Goal: Navigation & Orientation: Find specific page/section

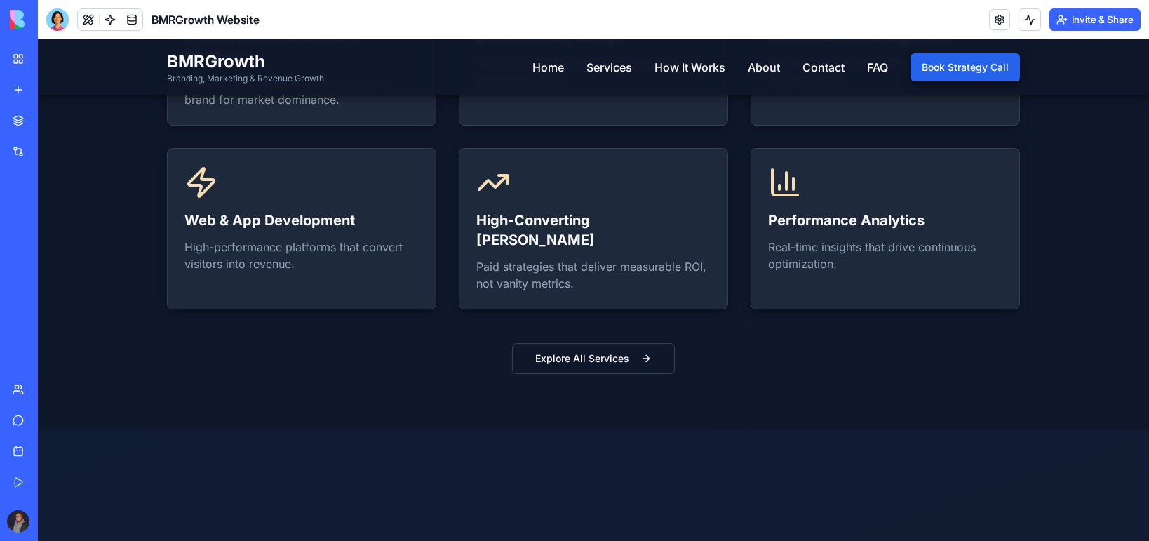
scroll to position [1122, 0]
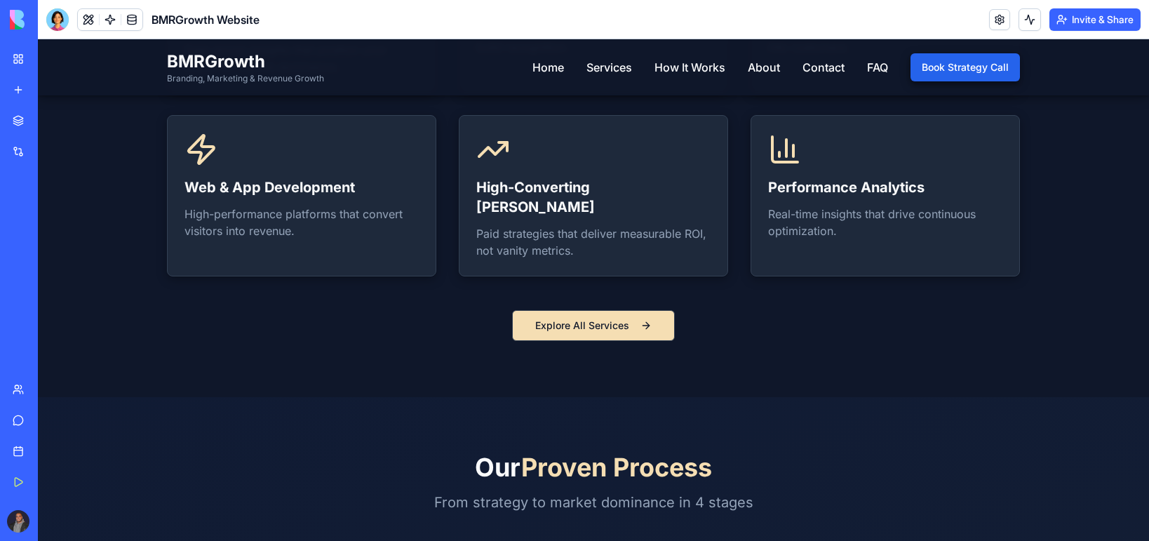
click at [544, 312] on button "Explore All Services" at bounding box center [593, 325] width 163 height 31
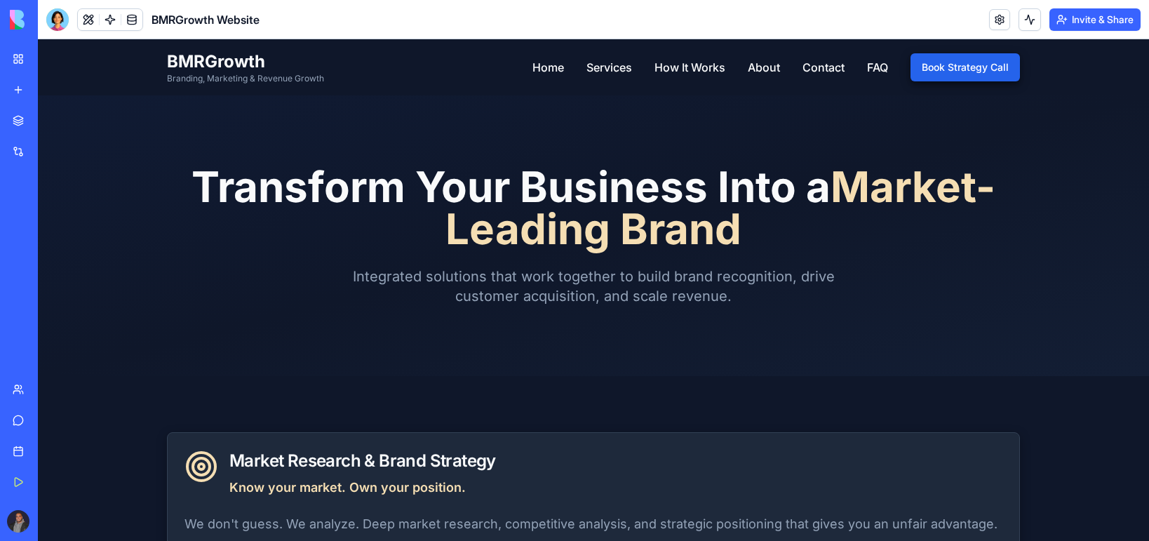
click at [564, 65] on nav "Home Services How It Works About Contact FAQ Book Strategy Call" at bounding box center [775, 67] width 487 height 28
click at [532, 65] on link "Home" at bounding box center [548, 67] width 32 height 17
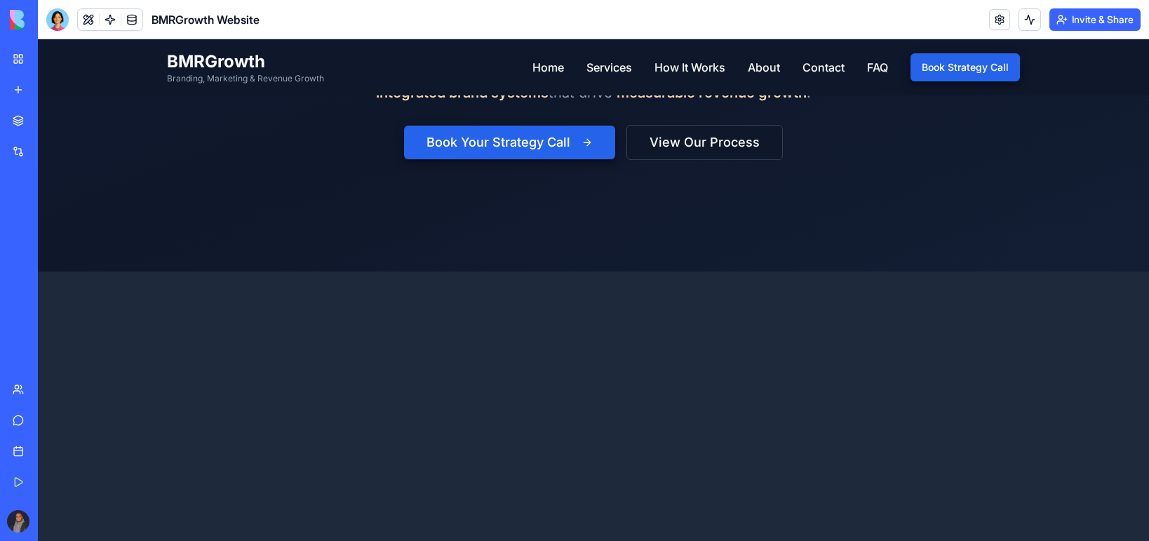
scroll to position [351, 0]
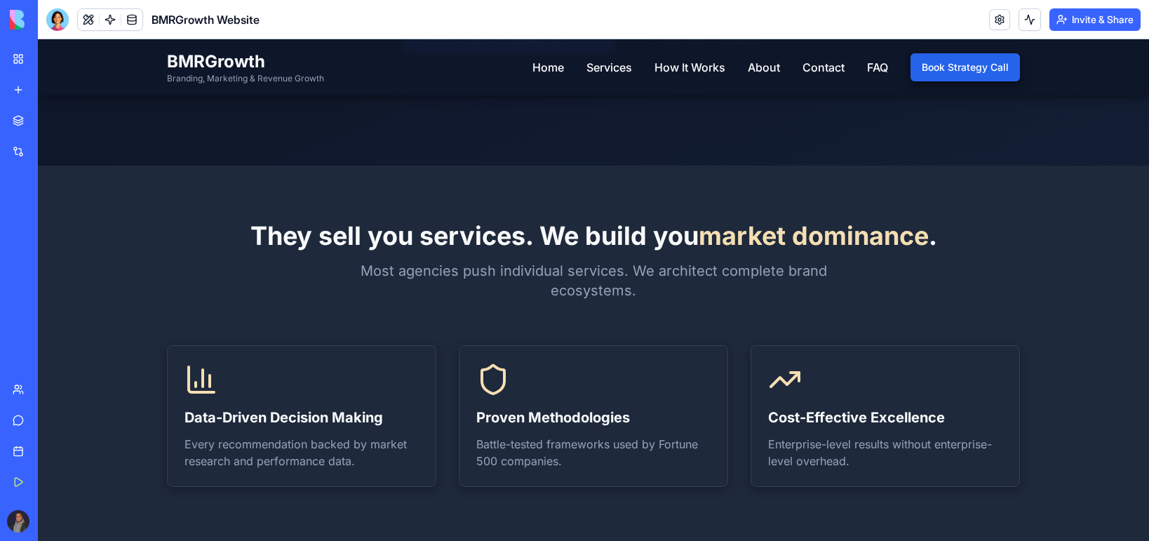
click at [52, 219] on div "BMRGrowth Website" at bounding box center [32, 219] width 39 height 14
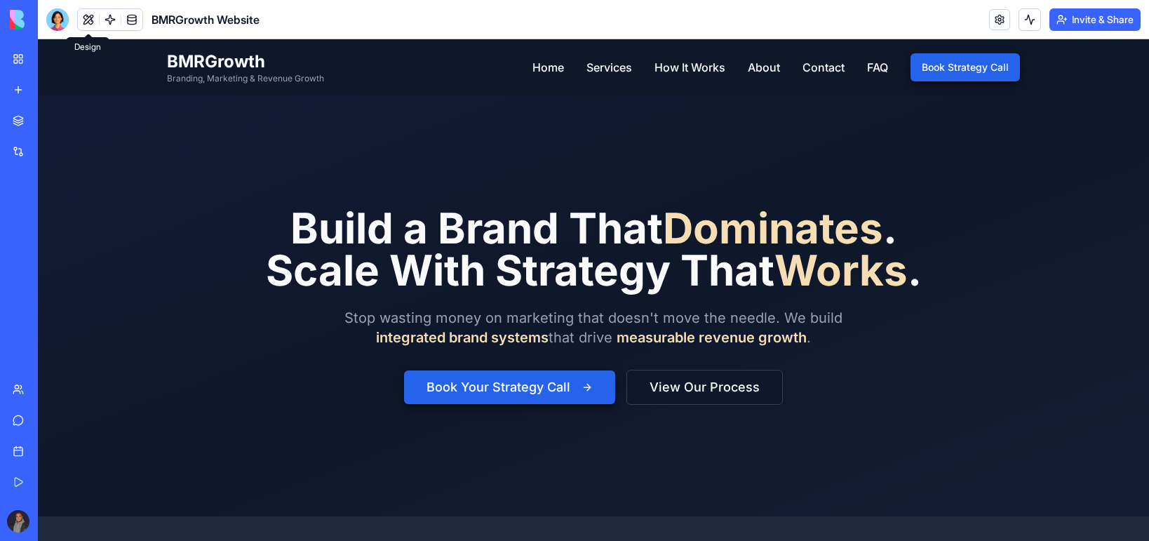
click at [84, 15] on button at bounding box center [88, 19] width 21 height 21
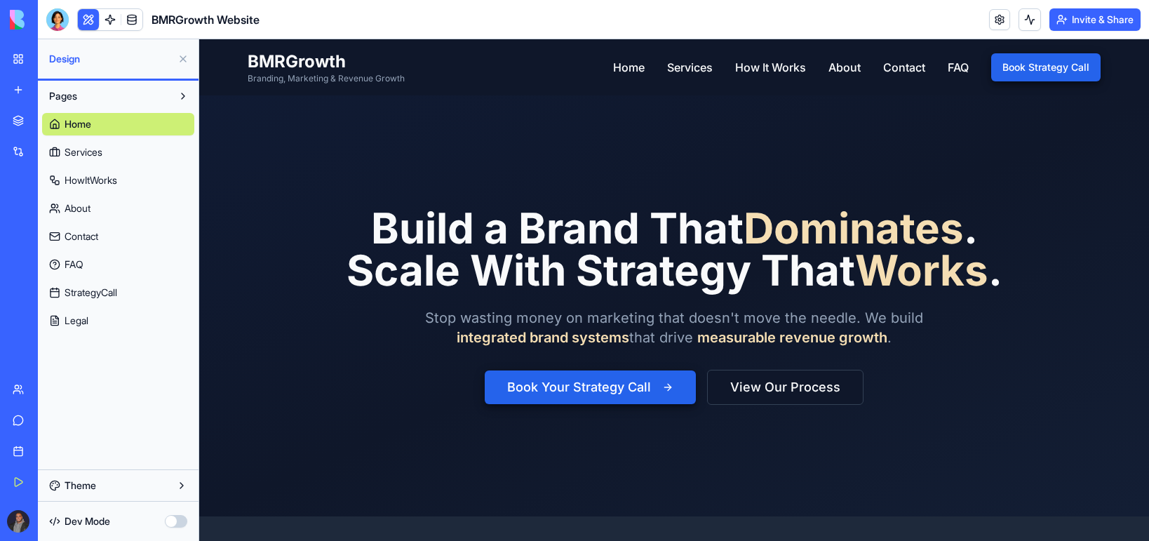
click at [109, 154] on link "Services" at bounding box center [118, 152] width 152 height 22
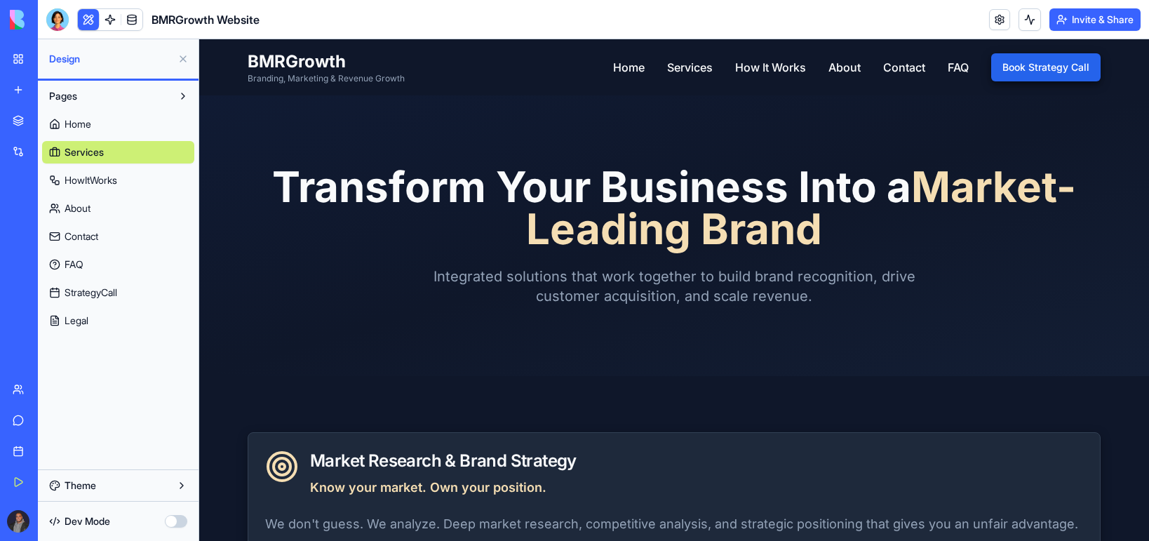
click at [143, 125] on link "Home" at bounding box center [118, 124] width 152 height 22
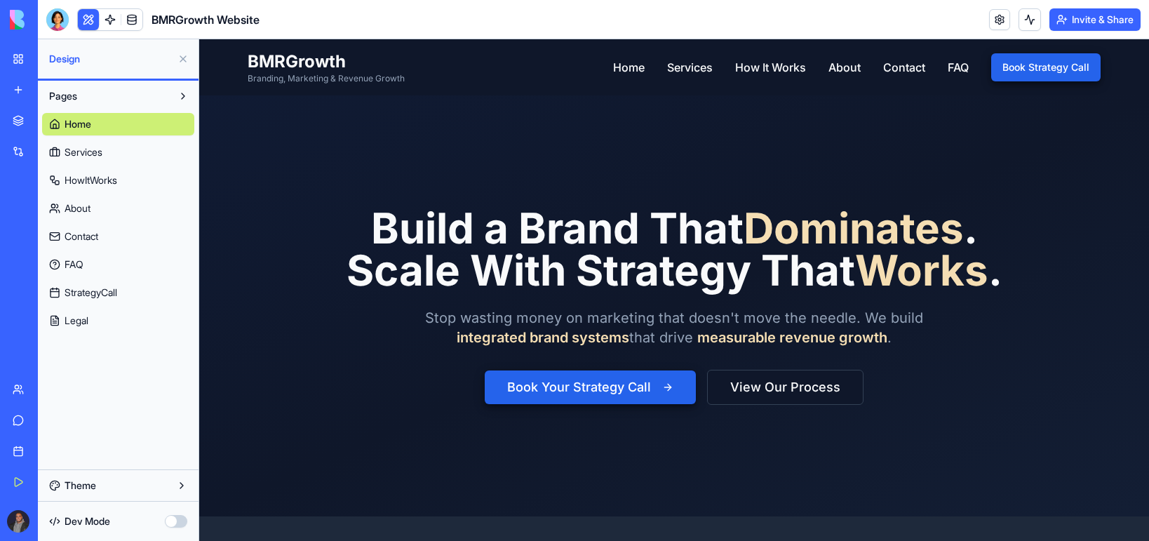
drag, startPoint x: 142, startPoint y: 183, endPoint x: 137, endPoint y: 250, distance: 67.5
click at [142, 184] on link "HowItWorks" at bounding box center [118, 180] width 152 height 22
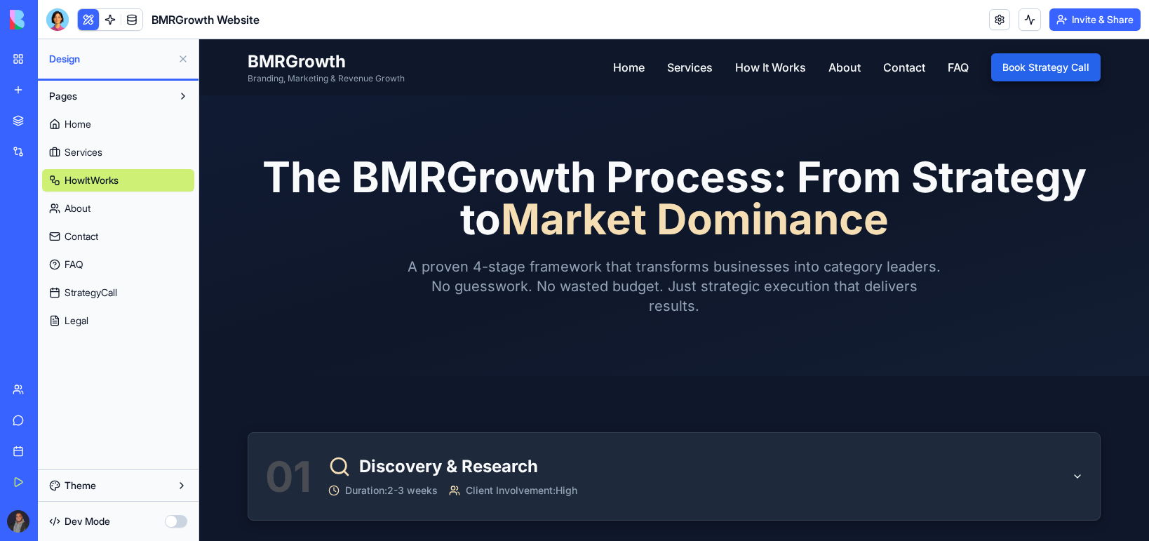
click at [135, 335] on div "Pages Home Services HowItWorks About Contact FAQ StrategyCall Legal" at bounding box center [118, 208] width 161 height 255
click at [135, 15] on link at bounding box center [131, 19] width 21 height 21
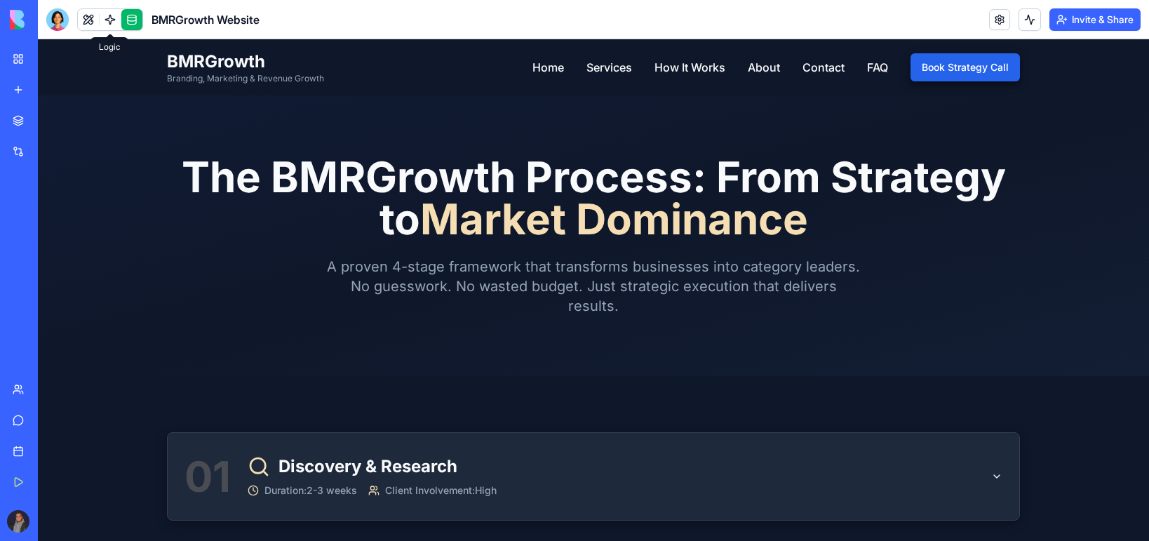
click at [114, 18] on link at bounding box center [110, 19] width 21 height 21
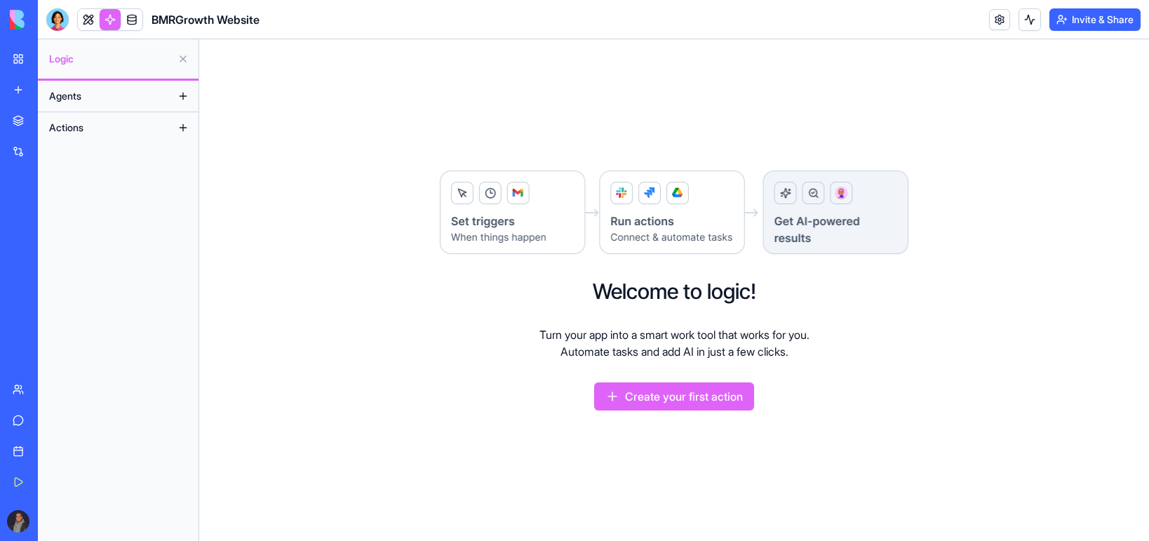
click at [154, 97] on button "Agents" at bounding box center [107, 96] width 130 height 22
click at [198, 15] on span "BMRGrowth Website" at bounding box center [206, 19] width 108 height 17
drag, startPoint x: 153, startPoint y: 25, endPoint x: 144, endPoint y: 25, distance: 8.4
click at [151, 25] on div "BMRGrowth Website" at bounding box center [152, 19] width 213 height 22
click at [140, 27] on link at bounding box center [131, 19] width 21 height 21
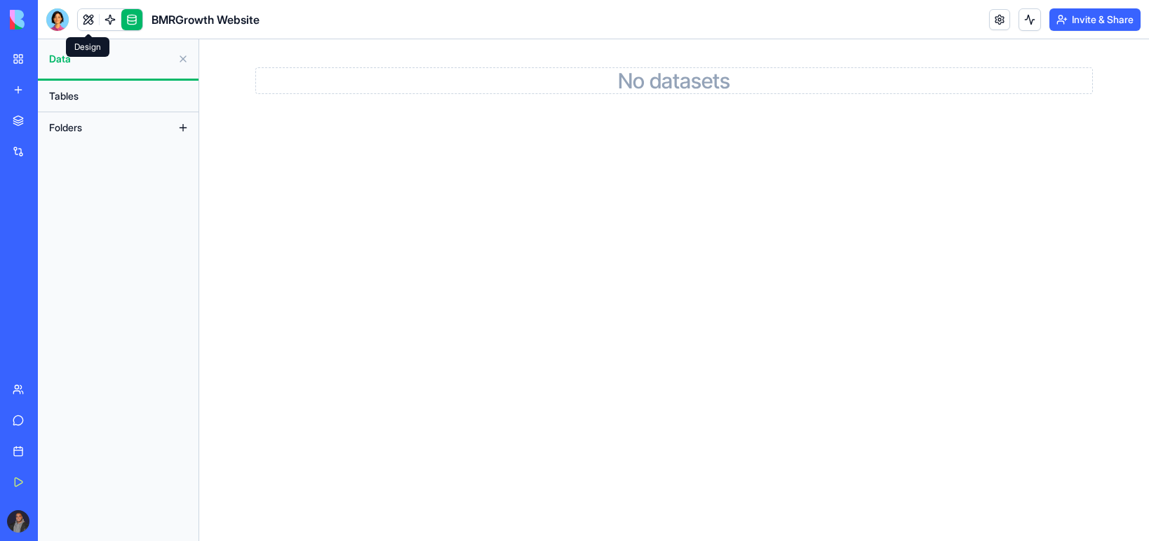
click at [79, 16] on link at bounding box center [88, 19] width 21 height 21
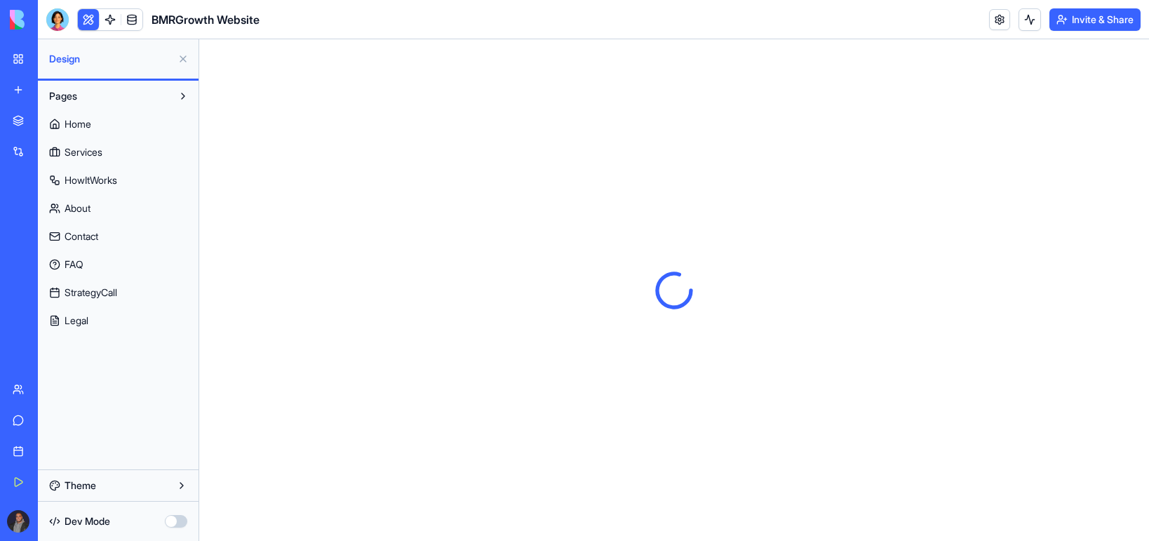
click at [147, 487] on button "Theme" at bounding box center [118, 485] width 152 height 22
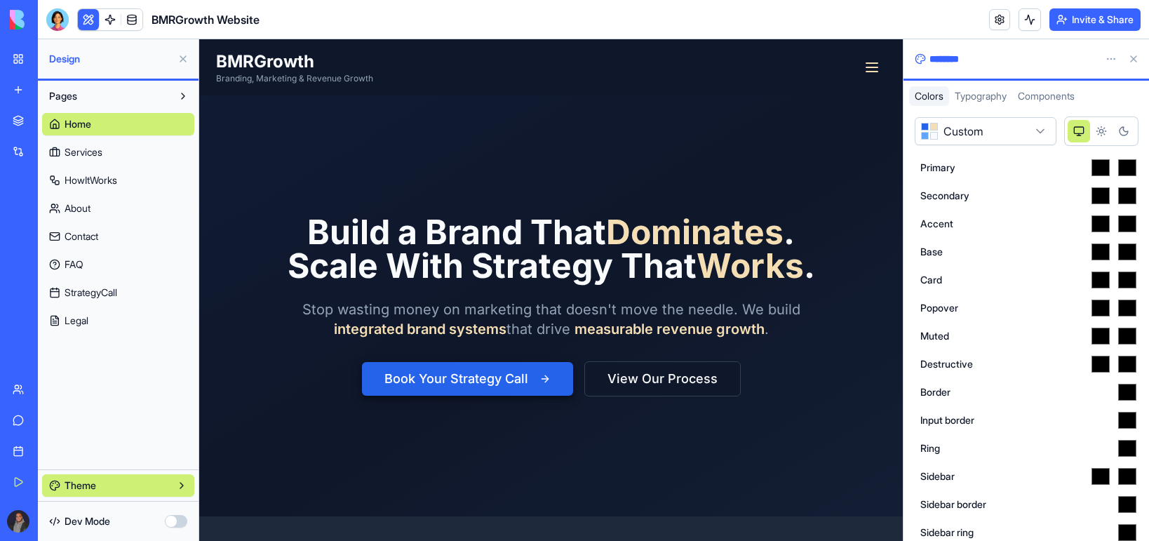
click at [147, 490] on button "Theme" at bounding box center [118, 485] width 152 height 22
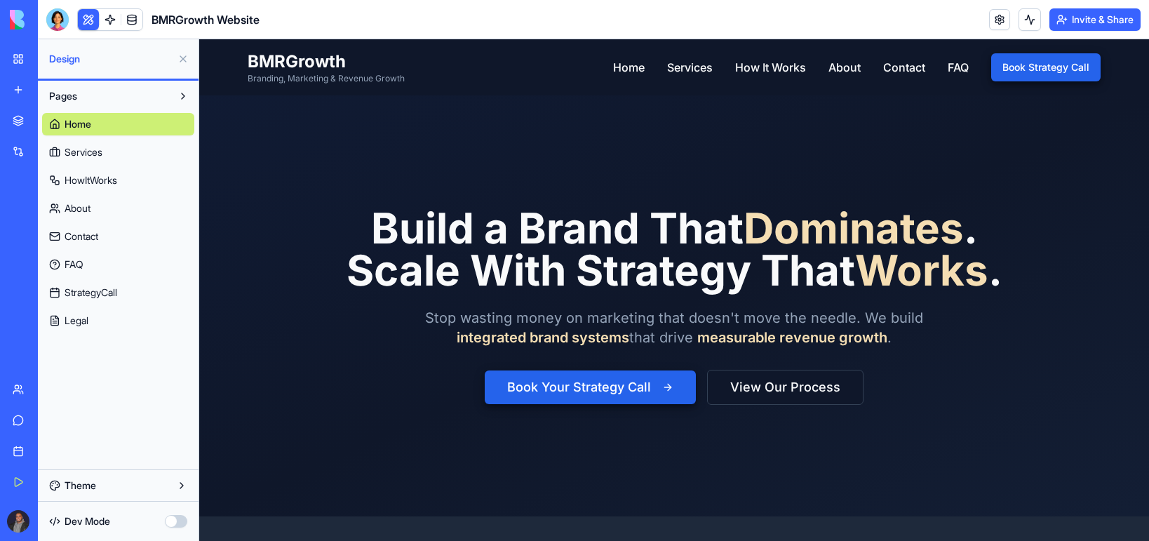
click at [177, 522] on button "button" at bounding box center [176, 521] width 22 height 13
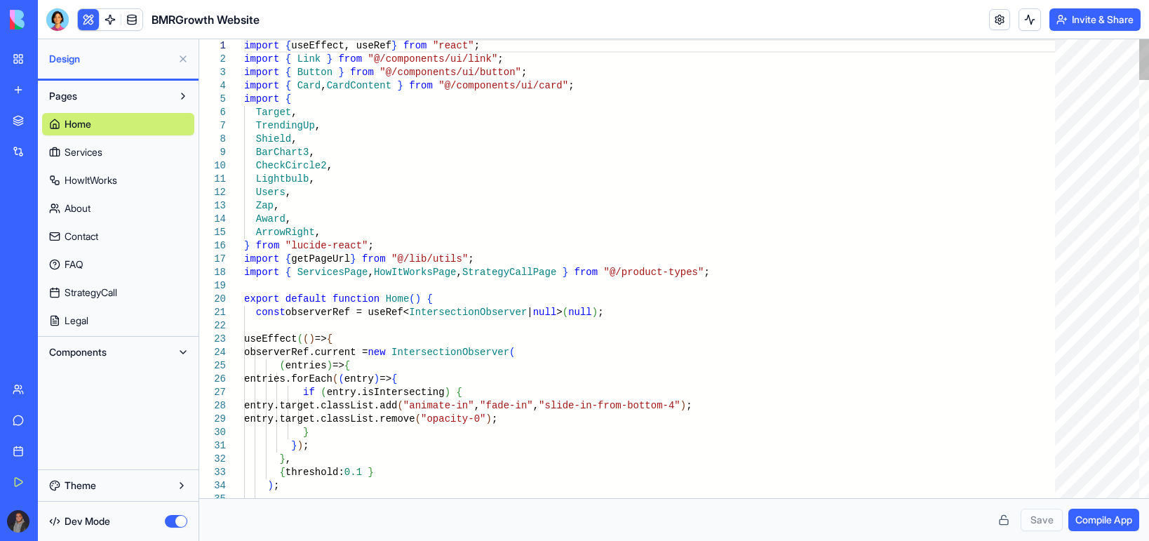
click at [121, 340] on div "Components" at bounding box center [118, 352] width 161 height 31
click at [123, 351] on button "Components" at bounding box center [107, 352] width 130 height 22
click at [112, 382] on span "AppLayout" at bounding box center [88, 380] width 47 height 14
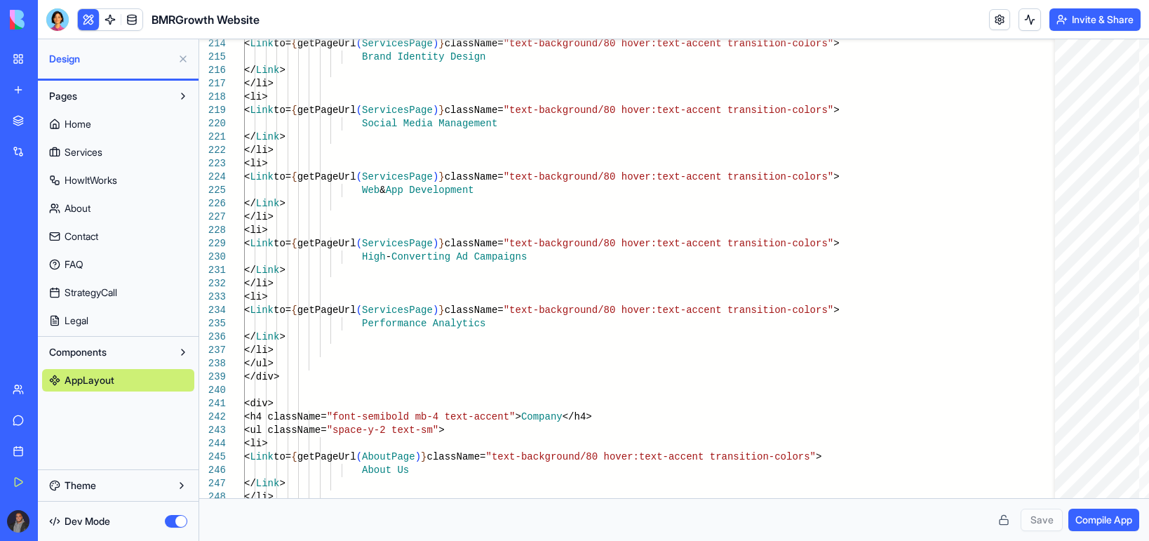
click at [55, 299] on link "StrategyCall" at bounding box center [118, 292] width 152 height 22
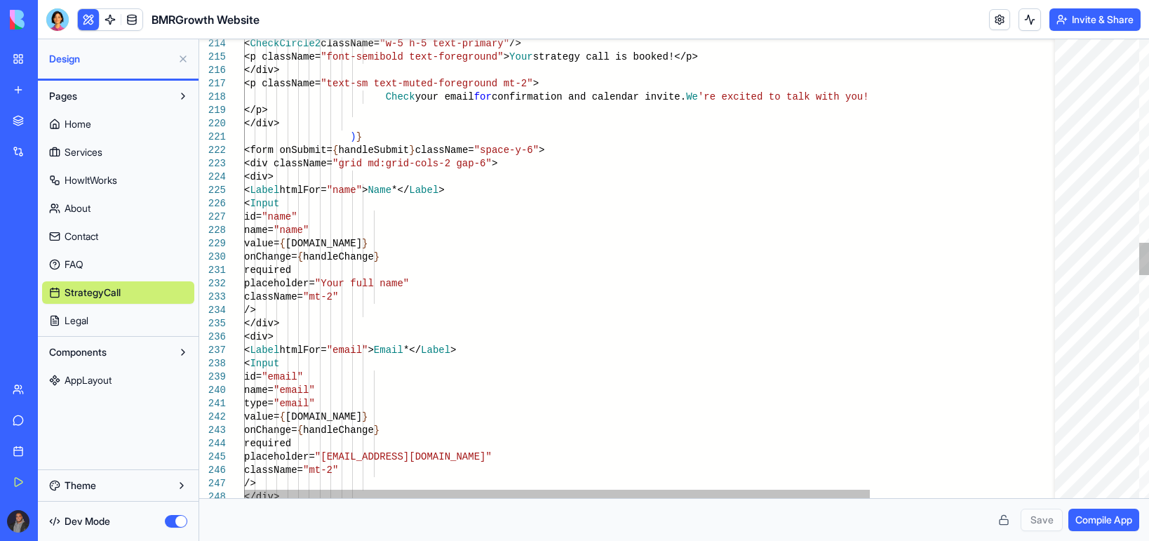
click at [69, 321] on span "Legal" at bounding box center [77, 321] width 24 height 14
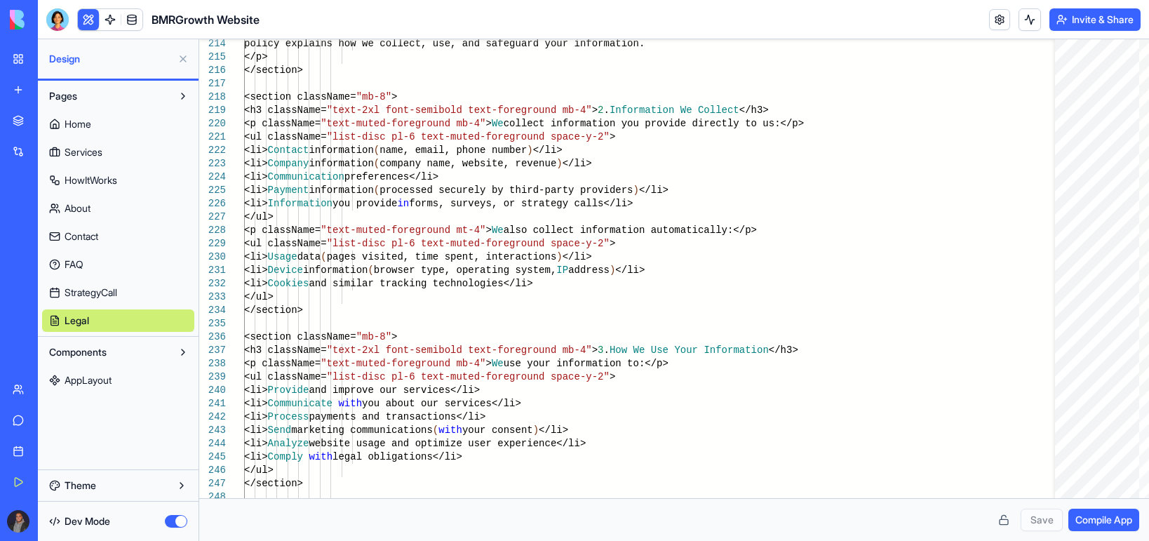
click at [85, 288] on span "StrategyCall" at bounding box center [91, 292] width 53 height 14
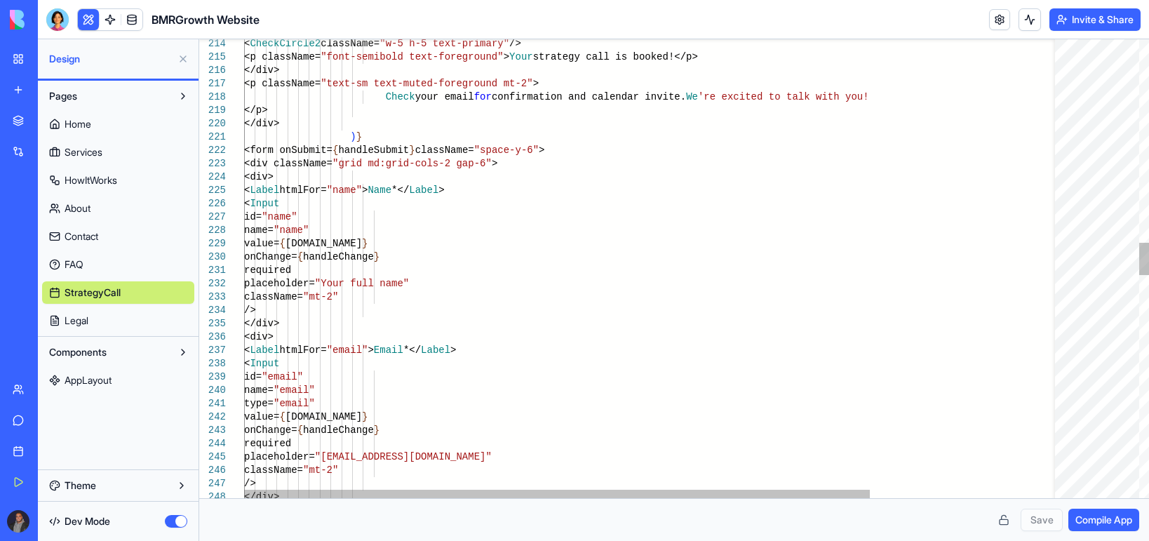
click at [117, 240] on link "Contact" at bounding box center [118, 236] width 152 height 22
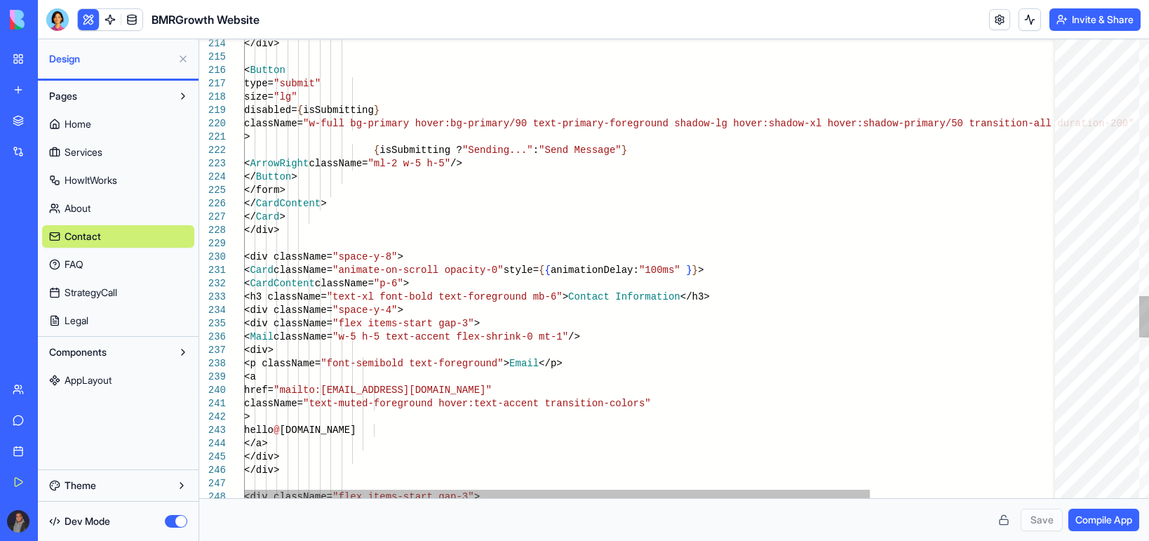
click at [112, 271] on link "FAQ" at bounding box center [118, 264] width 152 height 22
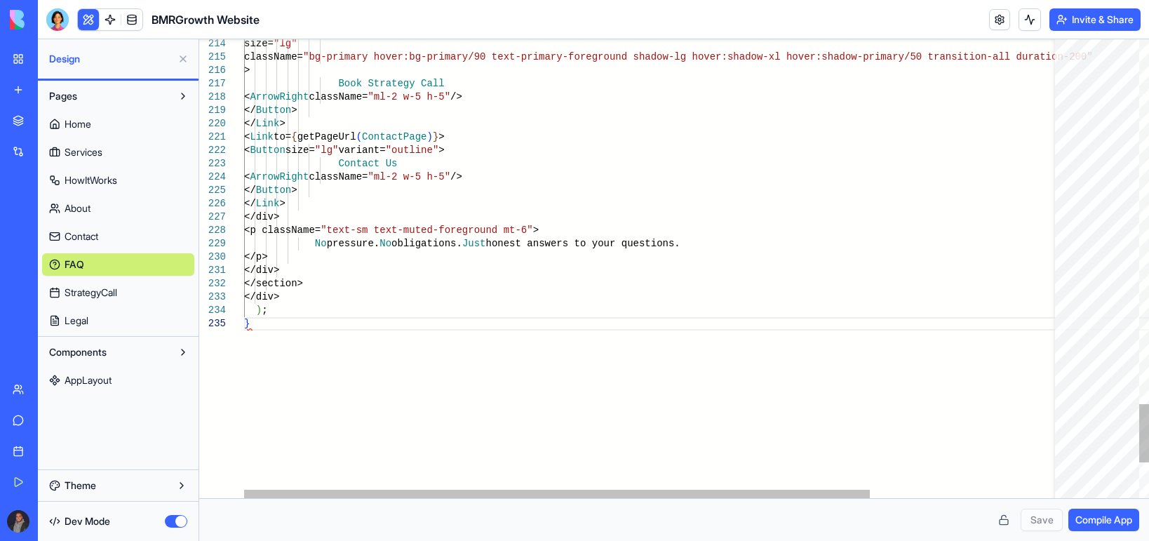
click at [123, 236] on link "Contact" at bounding box center [118, 236] width 152 height 22
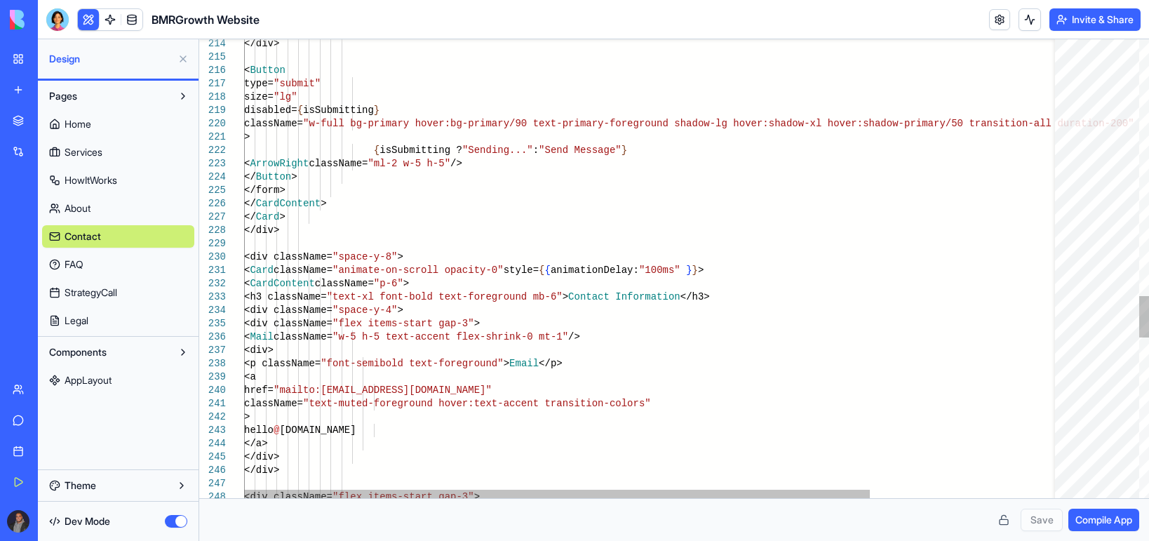
click at [144, 196] on div "Home Services HowItWorks About Contact FAQ StrategyCall Legal" at bounding box center [118, 219] width 152 height 224
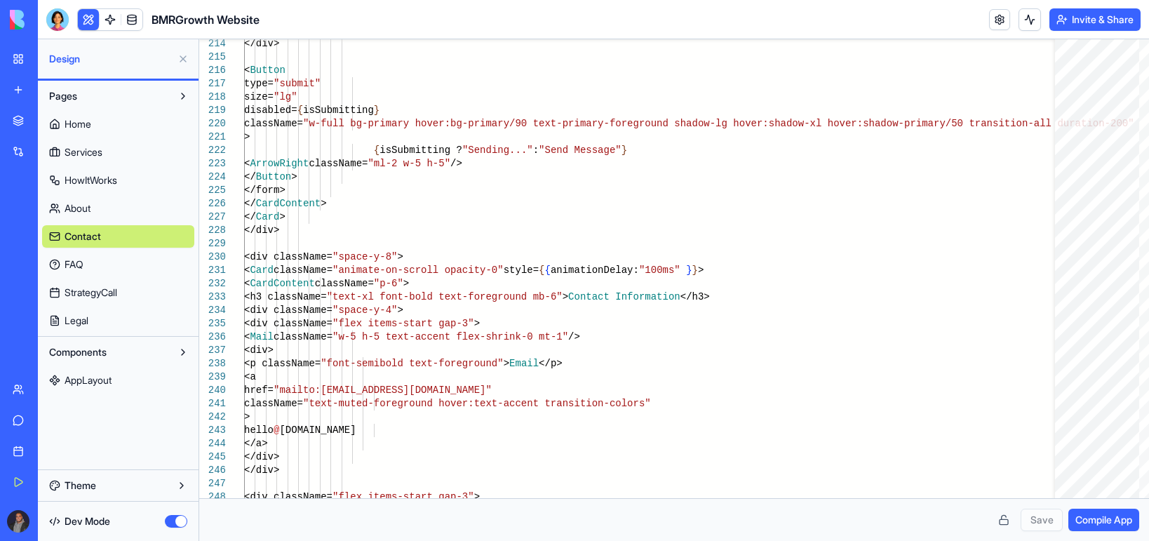
click at [141, 166] on div "Home Services HowItWorks About Contact FAQ StrategyCall Legal" at bounding box center [118, 219] width 152 height 224
click at [138, 140] on div "Home Services HowItWorks About Contact FAQ StrategyCall Legal" at bounding box center [118, 219] width 152 height 224
click at [133, 160] on link "Services" at bounding box center [118, 152] width 152 height 22
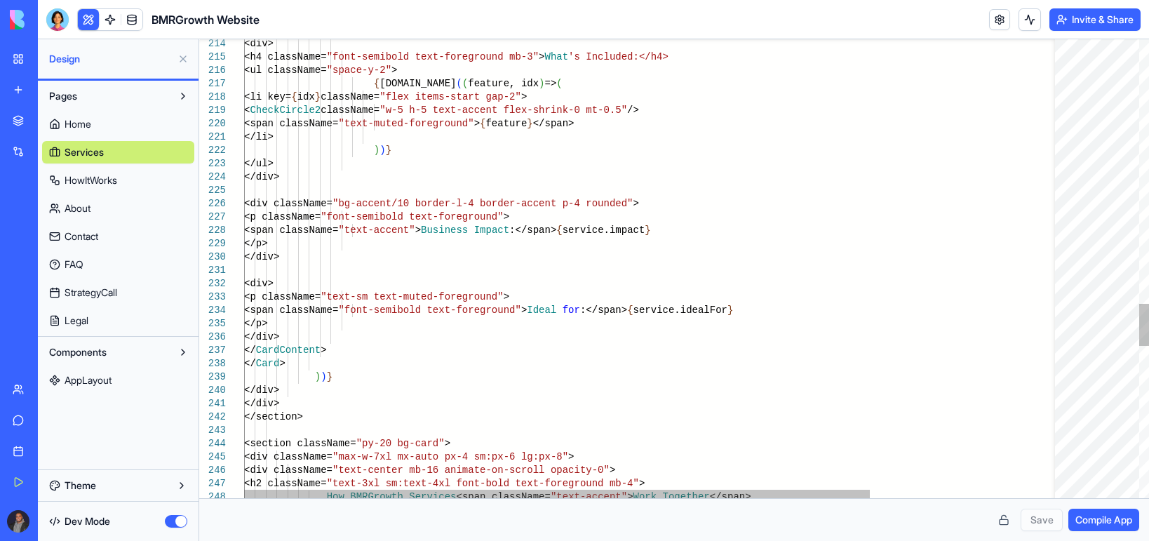
click at [129, 130] on link "Home" at bounding box center [118, 124] width 152 height 22
type textarea "**********"
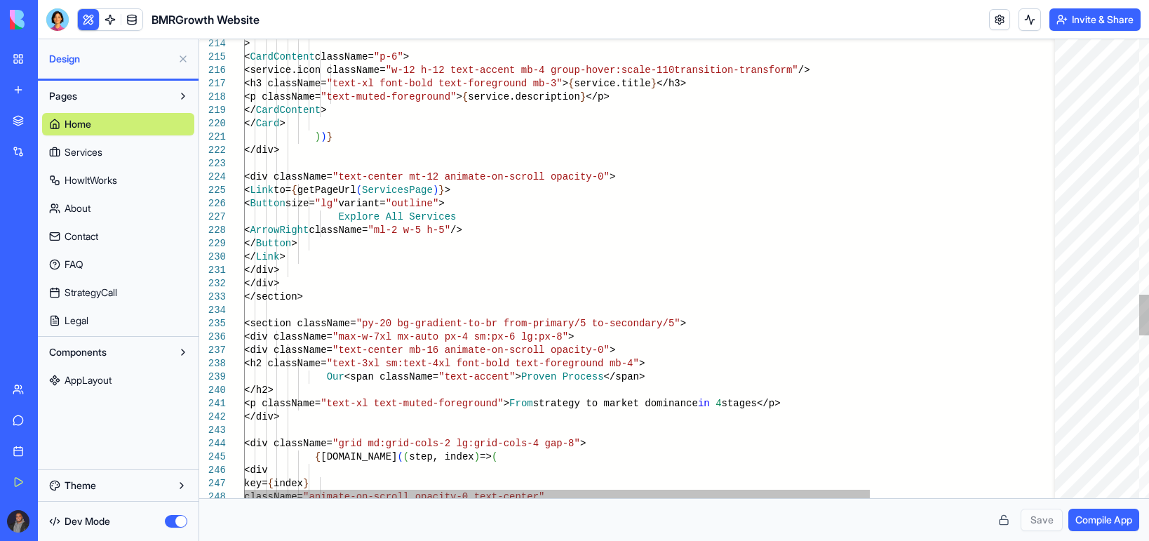
click at [7, 120] on link "Marketplace" at bounding box center [32, 121] width 56 height 28
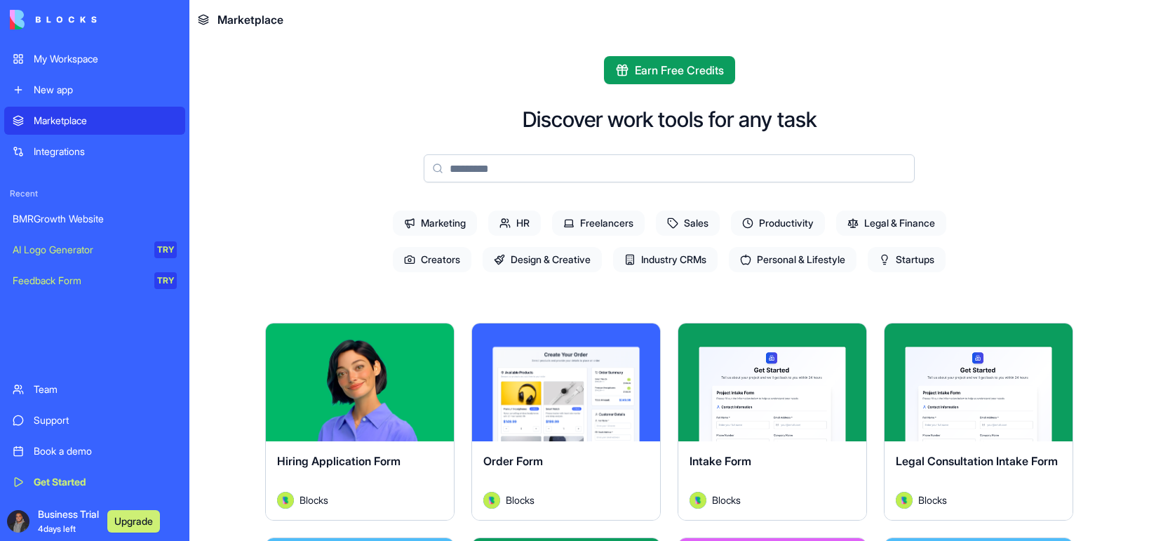
drag, startPoint x: 97, startPoint y: 206, endPoint x: 101, endPoint y: 221, distance: 15.8
click at [97, 206] on link "BMRGrowth Website" at bounding box center [94, 219] width 181 height 28
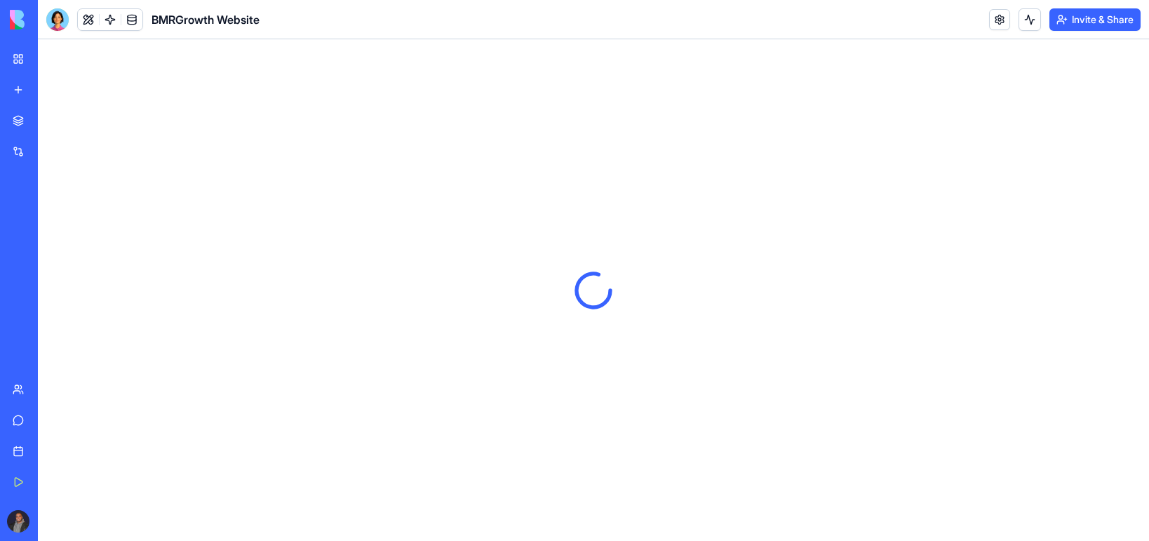
click at [10, 47] on link "My Workspace" at bounding box center [32, 59] width 56 height 28
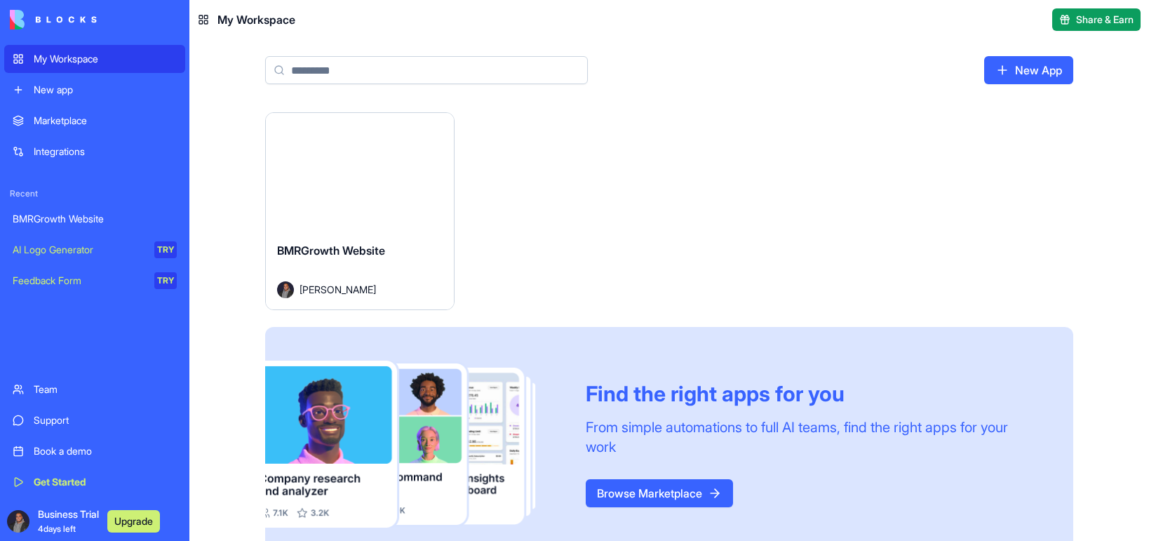
click at [297, 228] on div "Launch" at bounding box center [360, 172] width 188 height 118
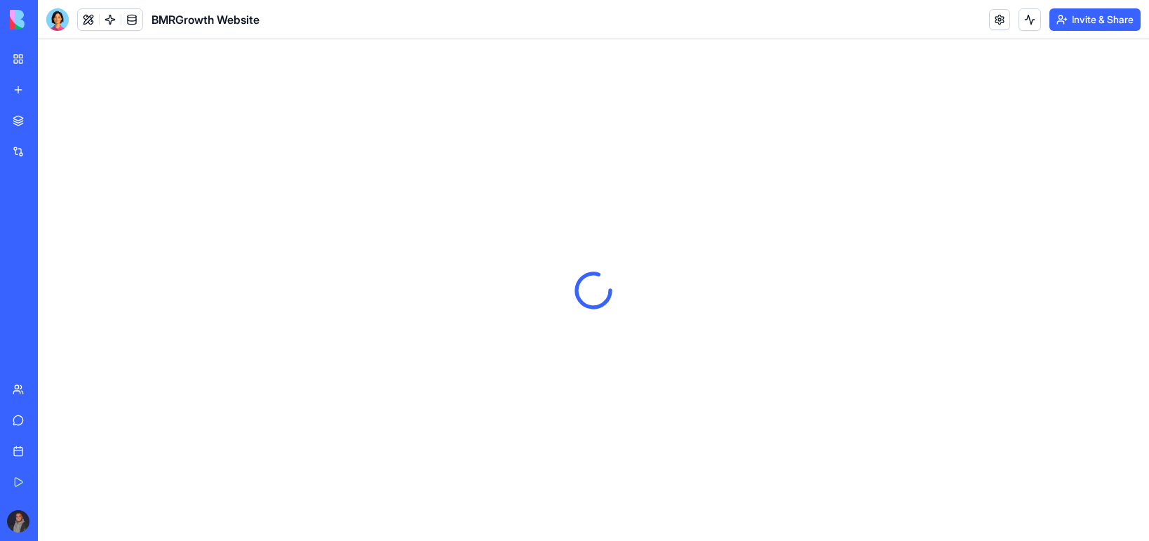
drag, startPoint x: 487, startPoint y: 255, endPoint x: 459, endPoint y: 255, distance: 28.1
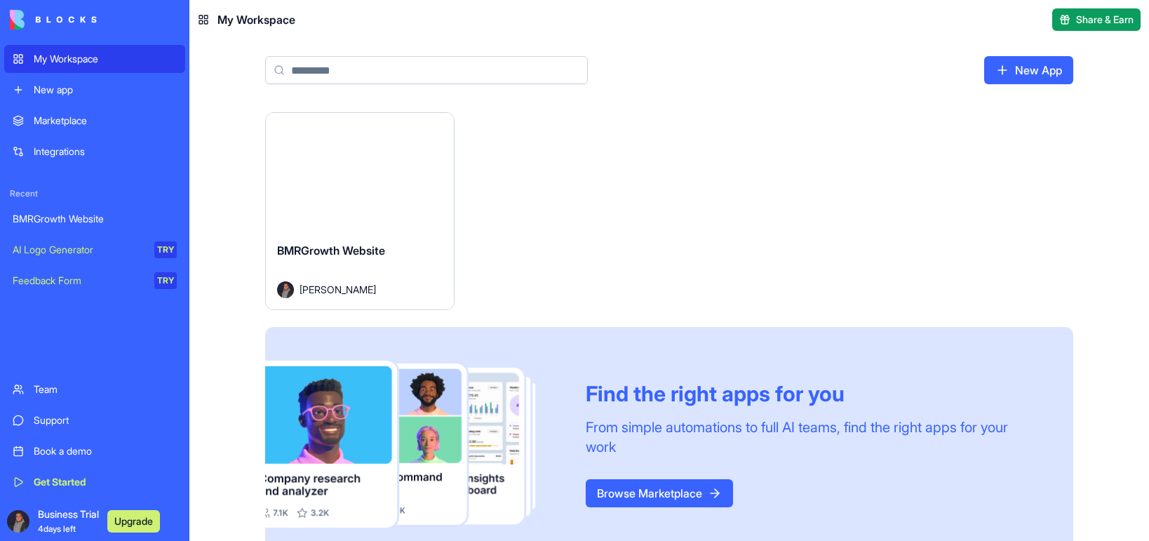
click at [357, 165] on button "Launch" at bounding box center [359, 172] width 105 height 28
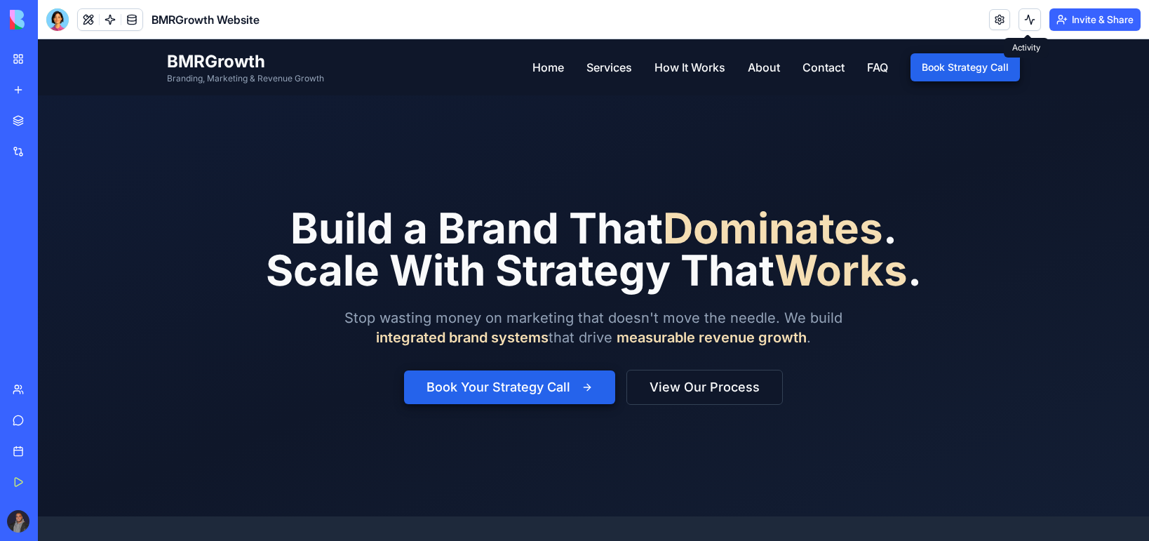
click at [1036, 13] on button at bounding box center [1029, 19] width 22 height 22
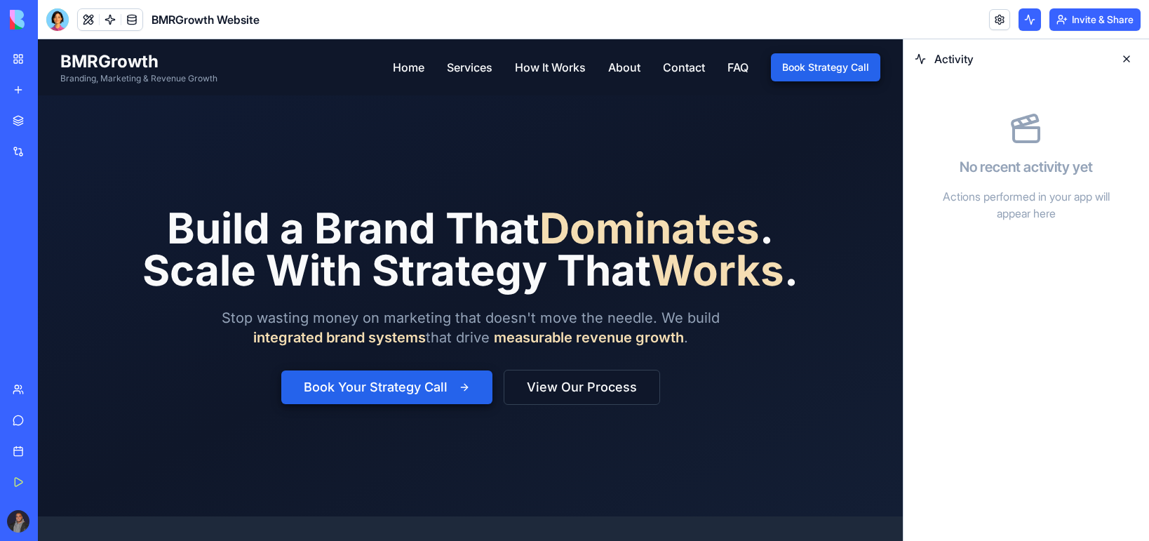
click at [1030, 17] on button at bounding box center [1029, 19] width 22 height 22
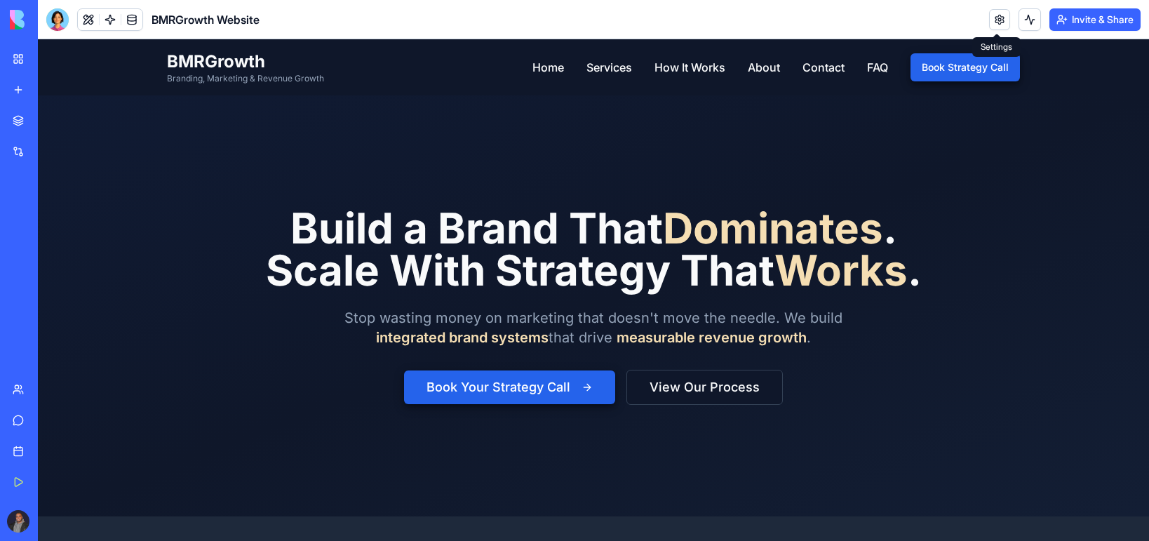
click at [1006, 20] on link at bounding box center [999, 19] width 21 height 21
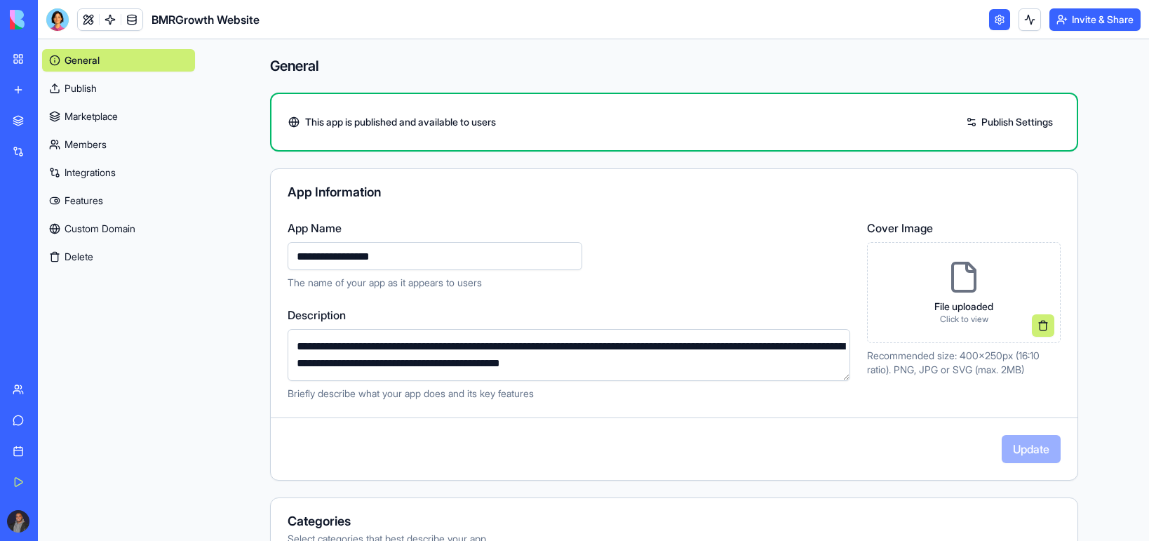
click at [997, 15] on link at bounding box center [999, 19] width 21 height 21
